Goal: Task Accomplishment & Management: Use online tool/utility

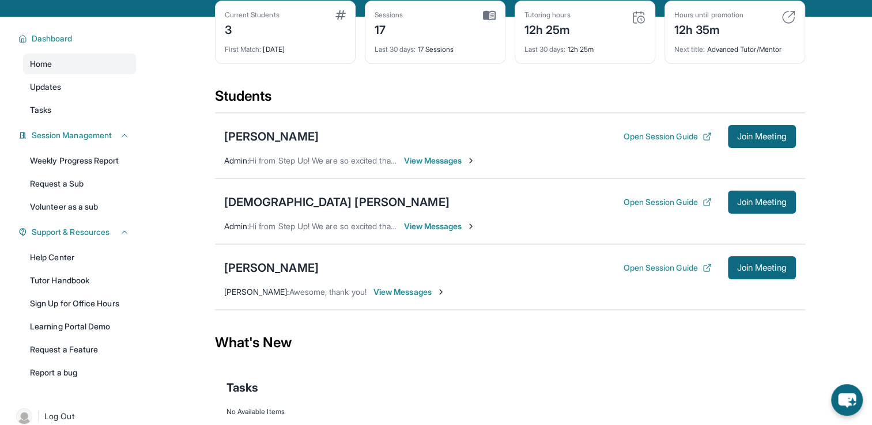
scroll to position [58, 0]
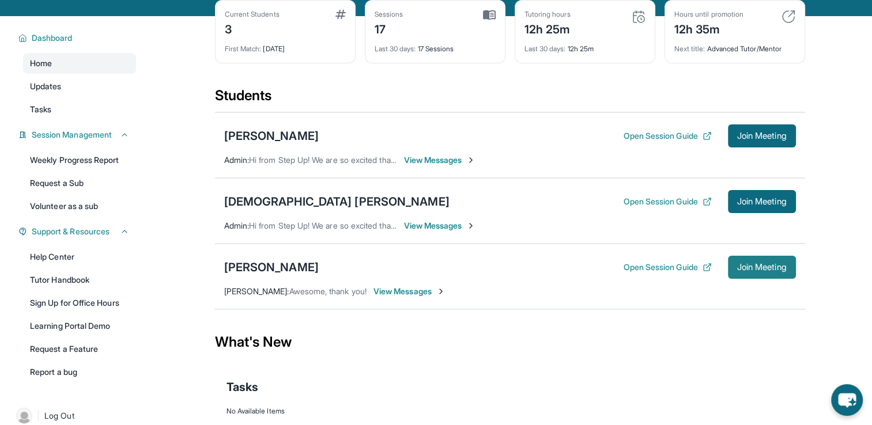
click at [773, 271] on span "Join Meeting" at bounding box center [762, 267] width 50 height 7
click at [688, 273] on button "Open Session Guide" at bounding box center [667, 268] width 88 height 12
click at [297, 276] on div "[PERSON_NAME]" at bounding box center [271, 267] width 95 height 16
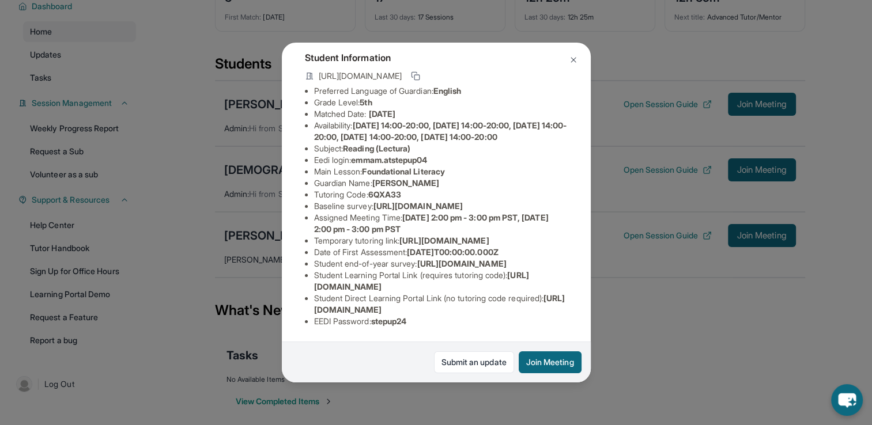
scroll to position [107, 0]
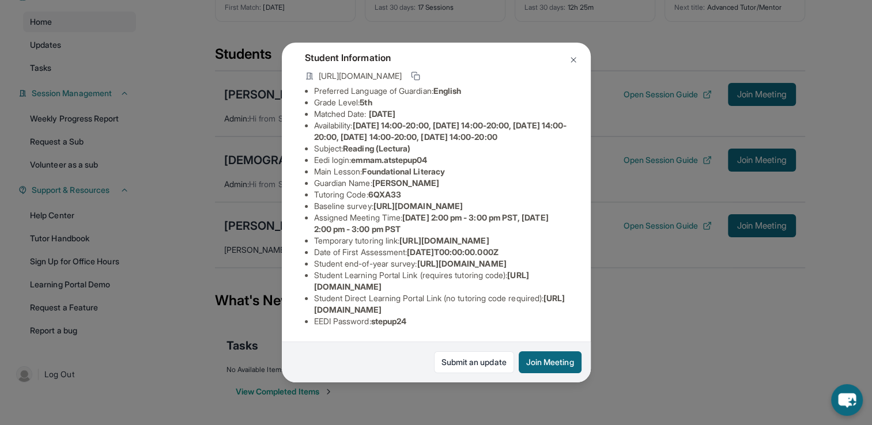
click at [575, 56] on img at bounding box center [573, 59] width 9 height 9
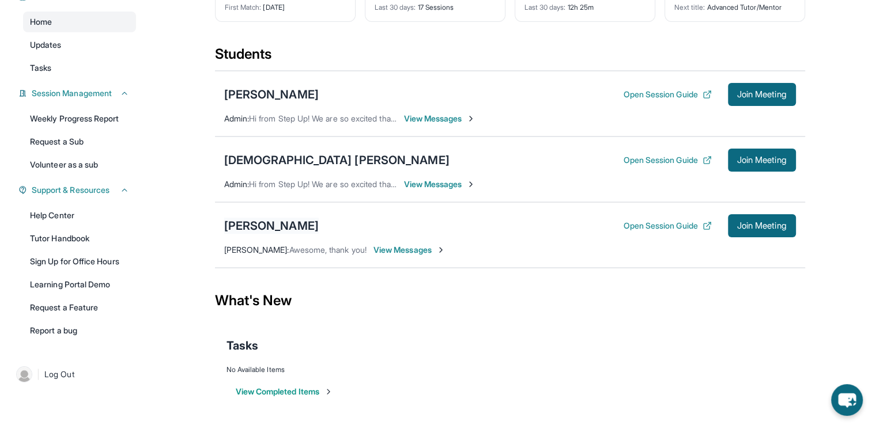
click at [274, 231] on div "[PERSON_NAME]" at bounding box center [271, 226] width 95 height 16
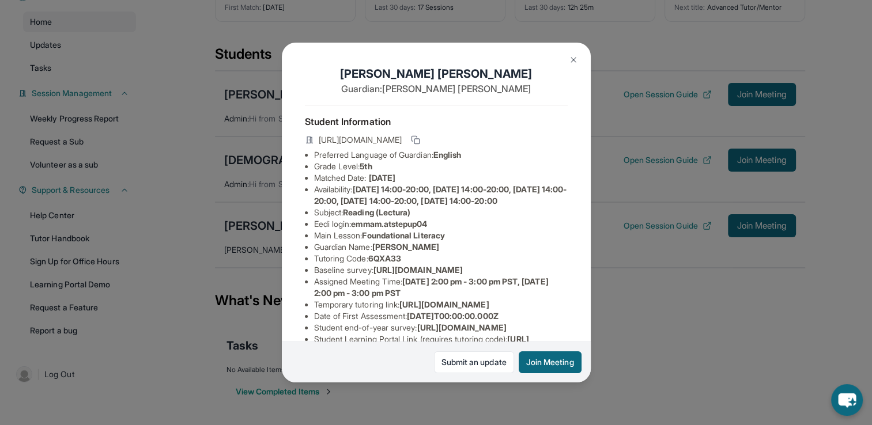
click at [576, 55] on img at bounding box center [573, 59] width 9 height 9
